Goal: Check status: Check status

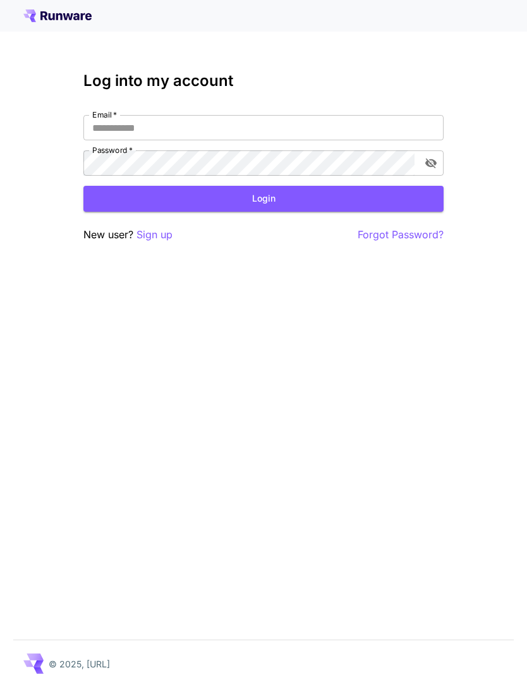
click at [377, 260] on div "Log into my account Email   * Email   * Password   * Password   * Login New use…" at bounding box center [263, 343] width 527 height 687
click at [330, 123] on input "Email   *" at bounding box center [263, 127] width 360 height 25
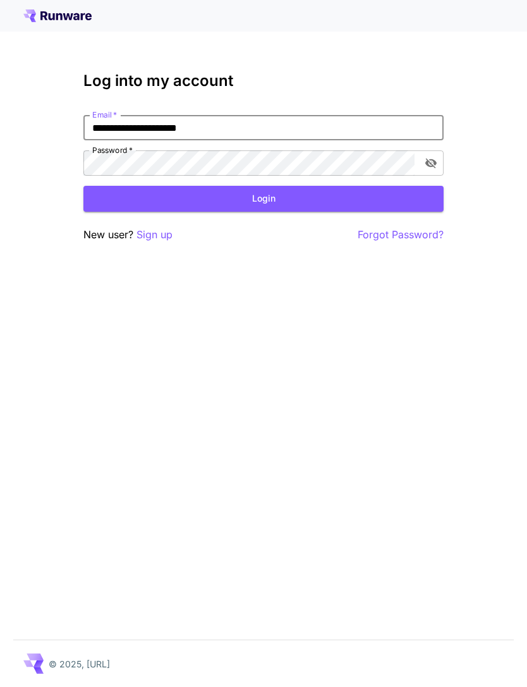
type input "**********"
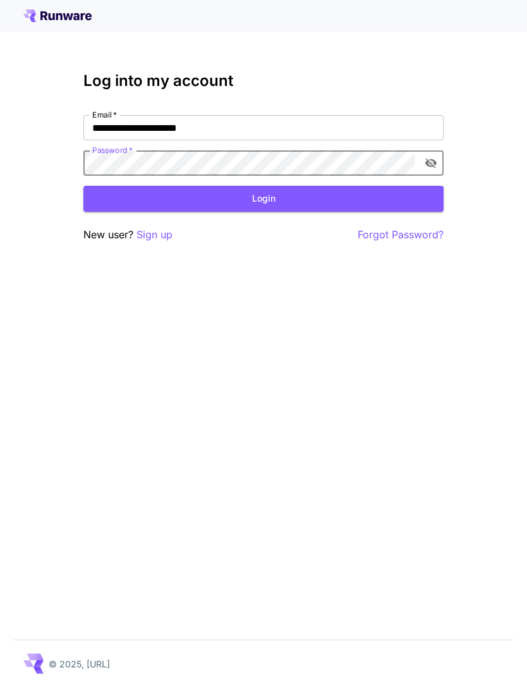
click at [300, 200] on button "Login" at bounding box center [263, 199] width 360 height 26
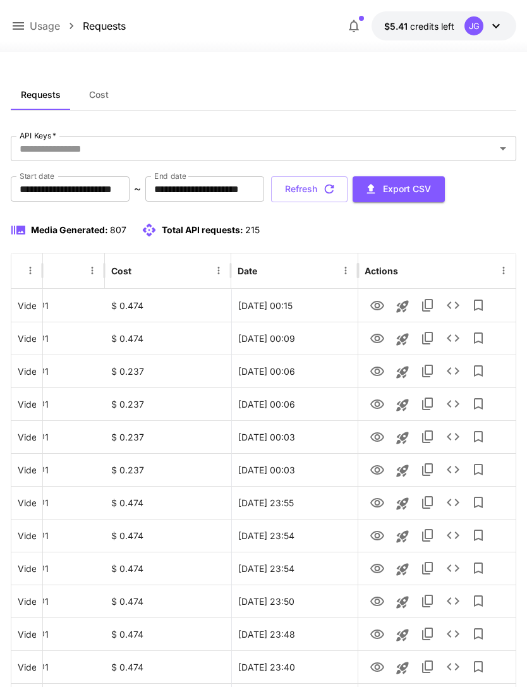
scroll to position [0, 64]
click at [377, 305] on icon "View" at bounding box center [377, 305] width 15 height 15
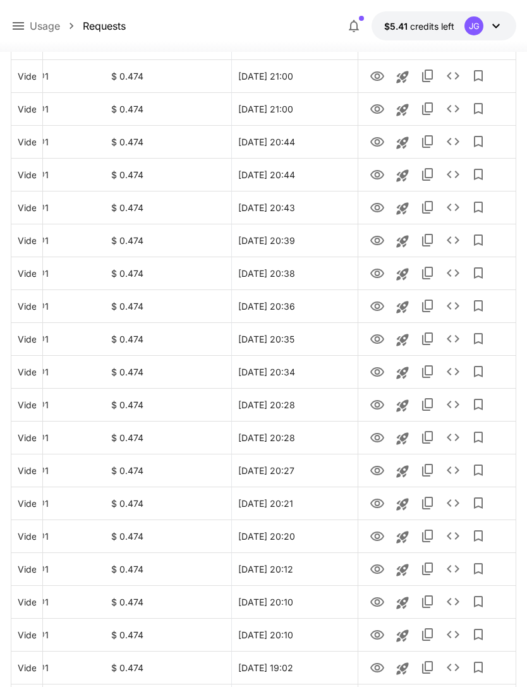
scroll to position [1276, 0]
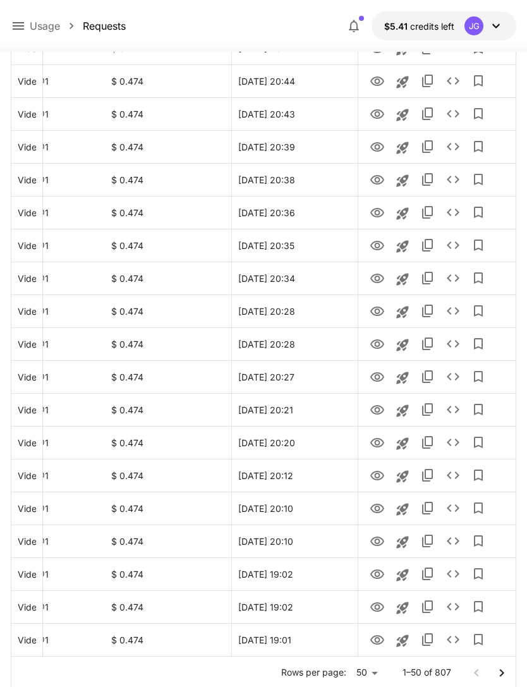
click at [503, 673] on icon "Go to next page" at bounding box center [501, 673] width 4 height 8
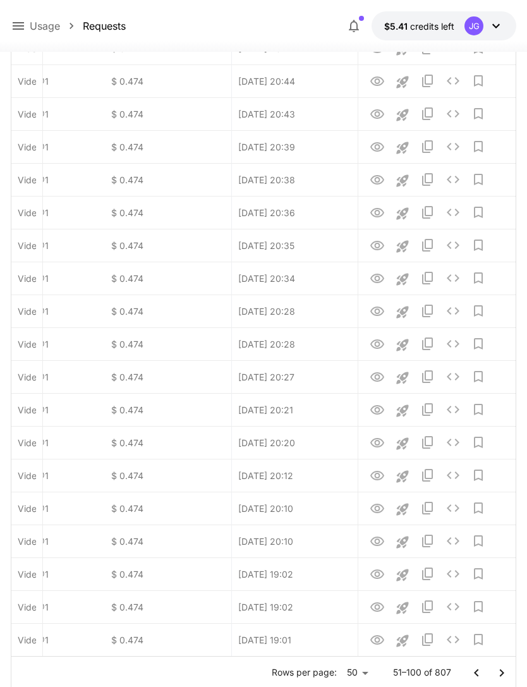
click at [502, 672] on icon "Go to next page" at bounding box center [501, 673] width 4 height 8
click at [499, 669] on icon "Go to next page" at bounding box center [501, 673] width 15 height 15
click at [498, 673] on icon "Go to next page" at bounding box center [501, 673] width 15 height 15
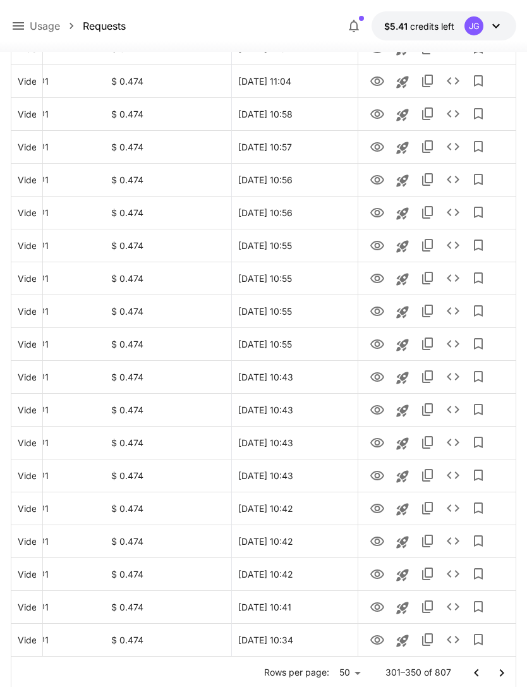
click at [506, 674] on icon "Go to next page" at bounding box center [501, 673] width 15 height 15
click at [503, 671] on icon "Go to next page" at bounding box center [501, 673] width 15 height 15
click at [503, 673] on icon "Go to next page" at bounding box center [501, 673] width 4 height 8
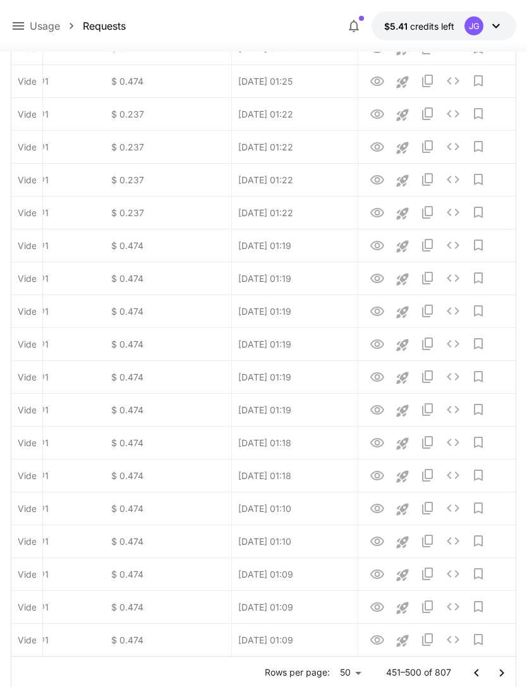
click at [503, 673] on icon "Go to next page" at bounding box center [501, 673] width 4 height 8
click at [501, 672] on icon "Go to next page" at bounding box center [501, 673] width 15 height 15
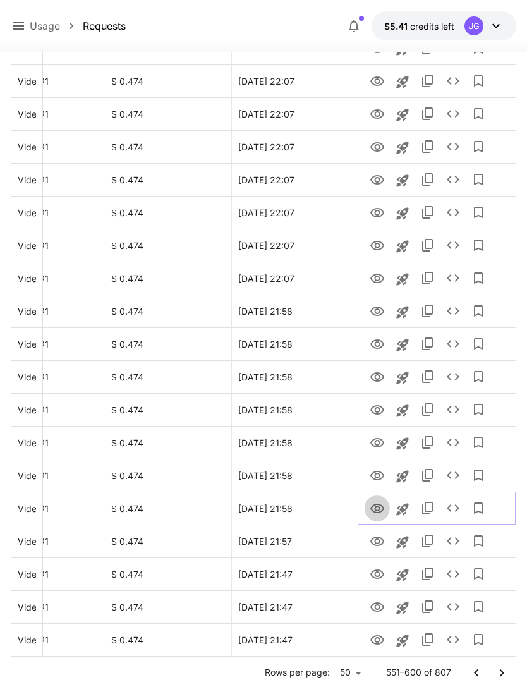
click at [375, 509] on icon "View" at bounding box center [377, 508] width 14 height 9
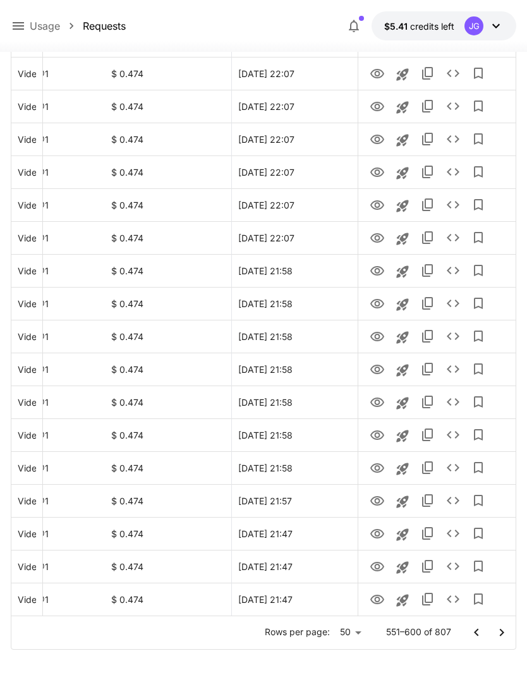
click at [497, 631] on icon "Go to next page" at bounding box center [501, 632] width 15 height 15
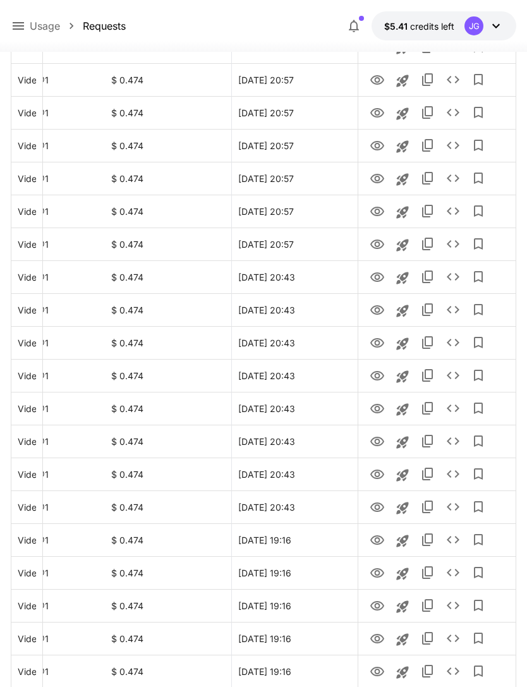
scroll to position [455, 0]
click at [377, 407] on icon "View" at bounding box center [377, 409] width 14 height 9
click at [375, 374] on icon "View" at bounding box center [377, 376] width 15 height 15
click at [377, 343] on icon "View" at bounding box center [377, 343] width 15 height 15
click at [379, 377] on icon "View" at bounding box center [377, 376] width 14 height 9
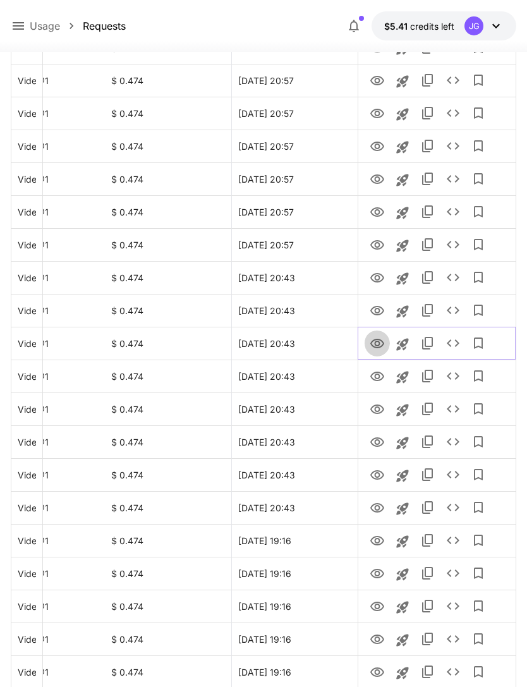
click at [379, 341] on icon "View" at bounding box center [377, 343] width 14 height 9
click at [381, 312] on icon "View" at bounding box center [377, 310] width 15 height 15
click at [453, 306] on icon "See details" at bounding box center [453, 310] width 15 height 15
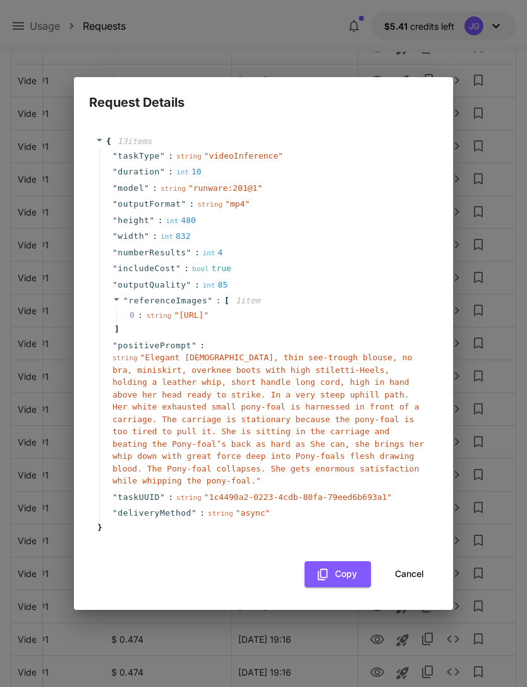
click at [417, 583] on button "Cancel" at bounding box center [409, 574] width 57 height 26
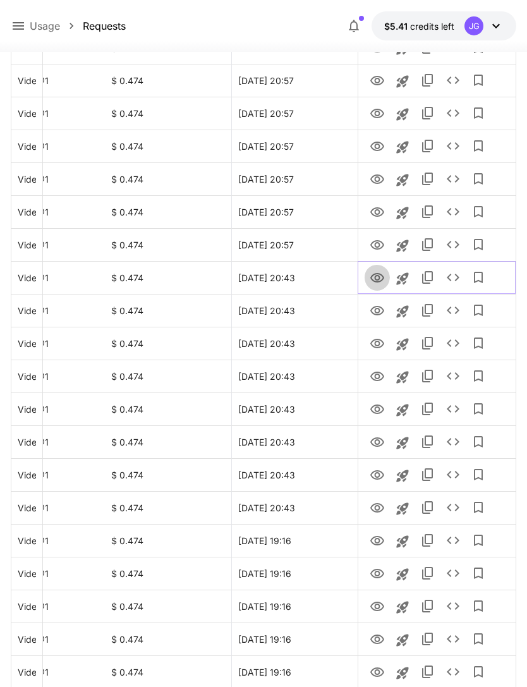
click at [375, 279] on icon "View" at bounding box center [377, 277] width 14 height 9
click at [379, 247] on icon "View" at bounding box center [377, 244] width 14 height 9
click at [382, 209] on icon "View" at bounding box center [377, 212] width 15 height 15
click at [380, 178] on icon "View" at bounding box center [377, 179] width 15 height 15
click at [378, 145] on icon "View" at bounding box center [377, 146] width 15 height 15
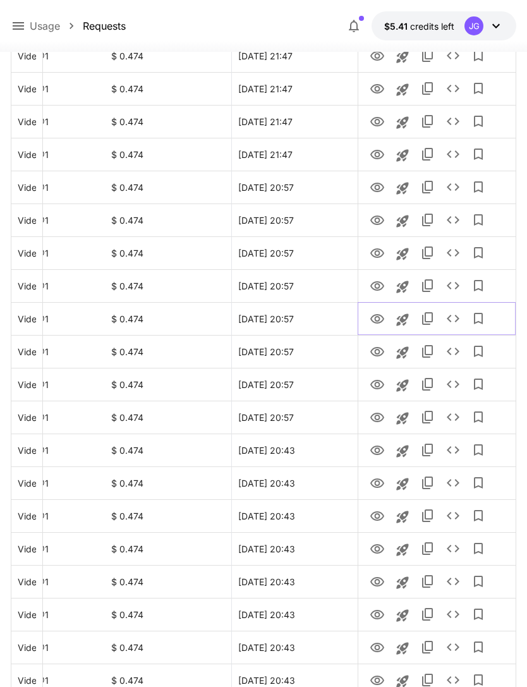
scroll to position [263, 0]
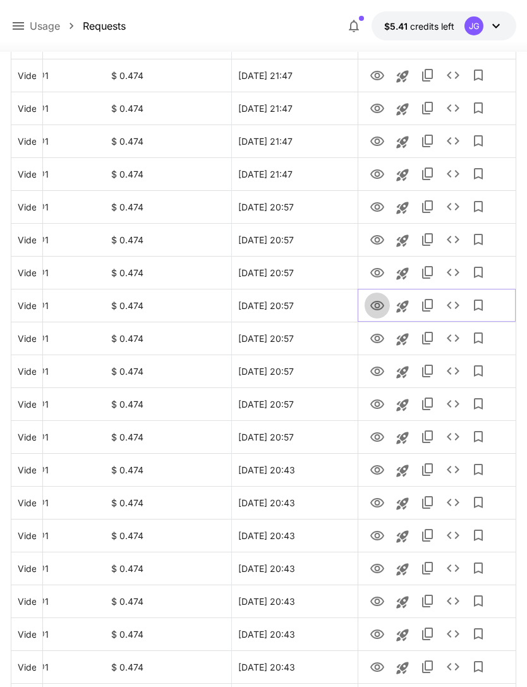
click at [378, 306] on icon "View" at bounding box center [377, 305] width 15 height 15
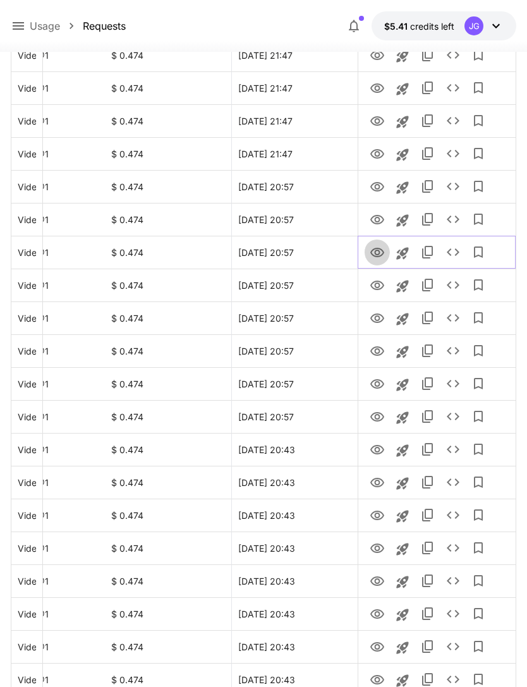
click at [378, 252] on icon "View" at bounding box center [377, 252] width 15 height 15
click at [377, 222] on icon "View" at bounding box center [377, 219] width 15 height 15
click at [375, 183] on icon "View" at bounding box center [377, 186] width 14 height 9
click at [372, 154] on icon "View" at bounding box center [377, 154] width 15 height 15
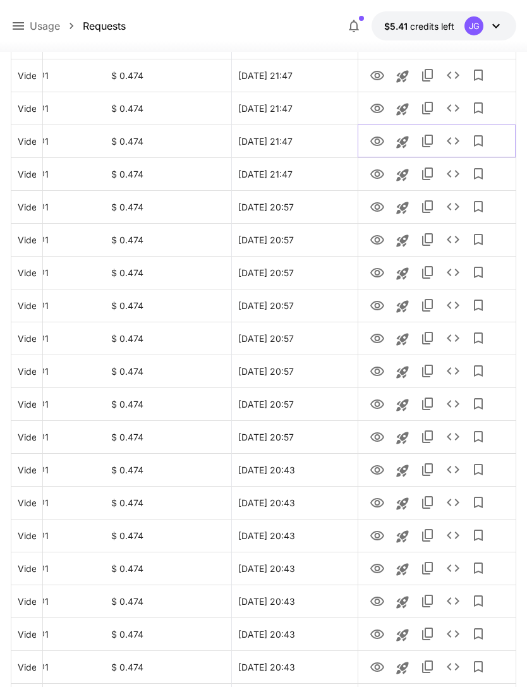
click at [377, 143] on icon "View" at bounding box center [377, 141] width 14 height 9
click at [379, 107] on icon "View" at bounding box center [377, 108] width 14 height 9
